Goal: Task Accomplishment & Management: Complete application form

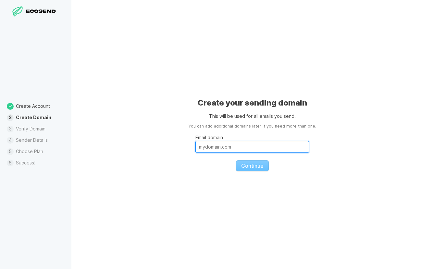
click at [234, 149] on input "Email domain" at bounding box center [251, 147] width 113 height 12
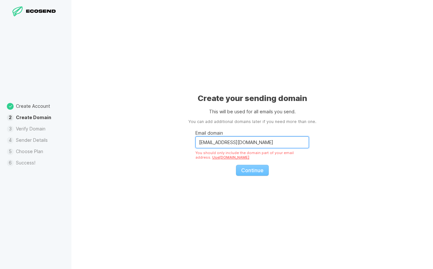
click at [227, 142] on input "[EMAIL_ADDRESS][DOMAIN_NAME]" at bounding box center [251, 143] width 113 height 12
click at [215, 143] on input "[EMAIL_ADDRESS][DOMAIN_NAME]" at bounding box center [251, 143] width 113 height 12
drag, startPoint x: 219, startPoint y: 143, endPoint x: 189, endPoint y: 141, distance: 30.2
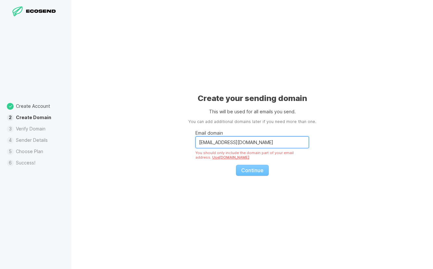
click at [189, 141] on div "Create your sending domain This will be used for all emails you send. You can a…" at bounding box center [251, 134] width 361 height 269
click at [245, 146] on input "[EMAIL_ADDRESS][DOMAIN_NAME]" at bounding box center [251, 143] width 113 height 12
click at [248, 174] on fieldset "Email domain [EMAIL_ADDRESS][DOMAIN_NAME] You should only include the domain pa…" at bounding box center [251, 150] width 113 height 51
click at [245, 143] on input "[EMAIL_ADDRESS][DOMAIN_NAME]" at bounding box center [251, 143] width 113 height 12
click at [247, 174] on fieldset "Email domain [EMAIL_ADDRESS][DOMAIN_NAME] You should only include the domain pa…" at bounding box center [251, 150] width 113 height 51
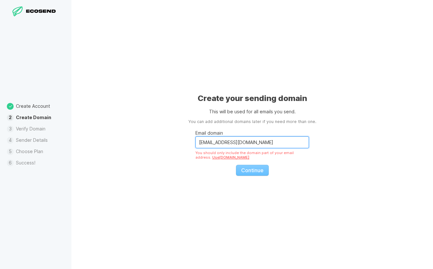
drag, startPoint x: 240, startPoint y: 144, endPoint x: 213, endPoint y: 142, distance: 27.6
click at [212, 143] on input "[EMAIL_ADDRESS][DOMAIN_NAME]" at bounding box center [251, 143] width 113 height 12
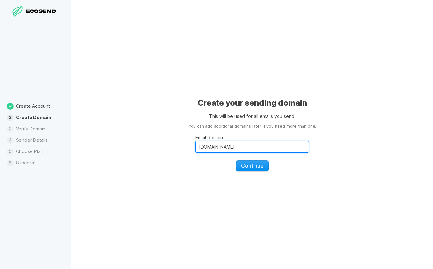
type input "[DOMAIN_NAME]"
click at [249, 163] on fieldset "Email domain [DOMAIN_NAME] Continue" at bounding box center [251, 151] width 113 height 42
